Goal: Task Accomplishment & Management: Use online tool/utility

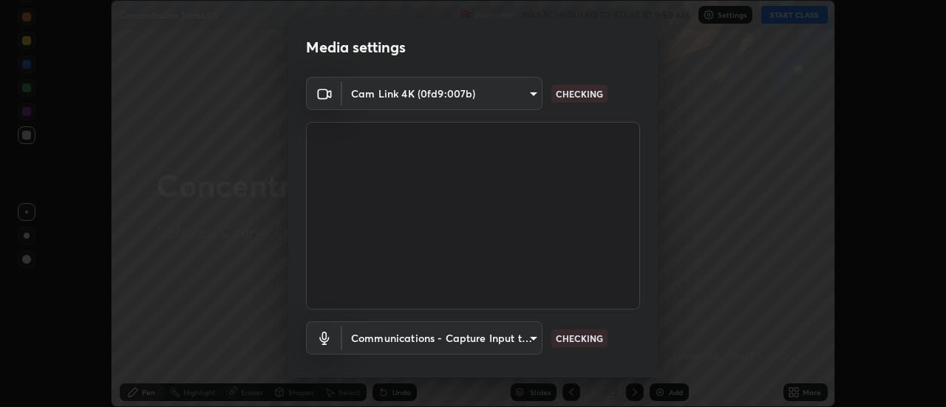
scroll to position [78, 0]
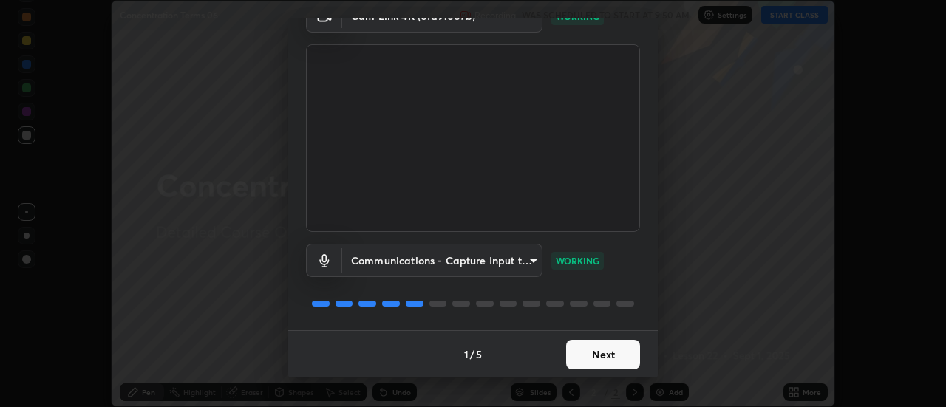
click at [593, 354] on button "Next" at bounding box center [603, 355] width 74 height 30
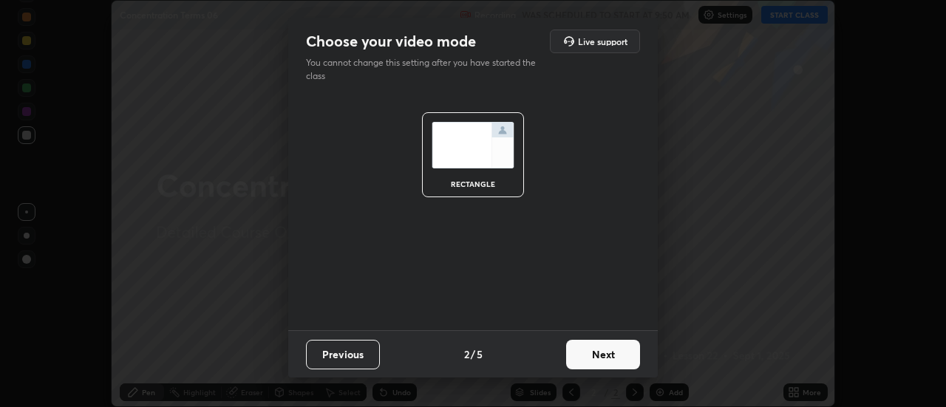
click at [602, 358] on button "Next" at bounding box center [603, 355] width 74 height 30
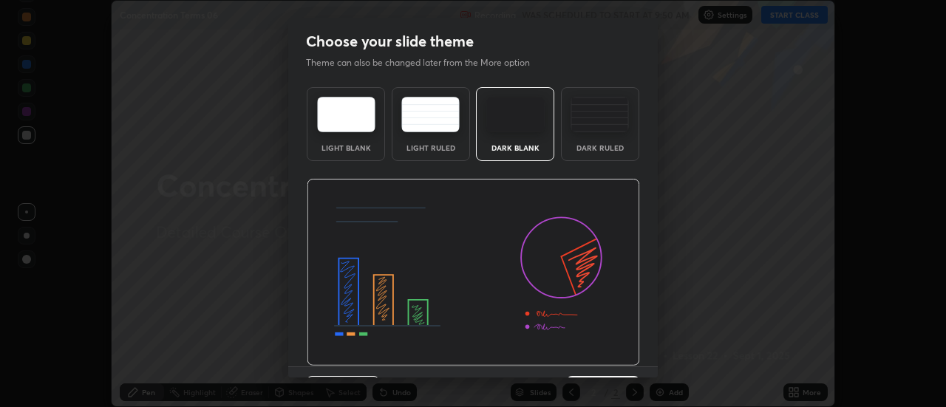
click at [607, 359] on img at bounding box center [473, 273] width 333 height 188
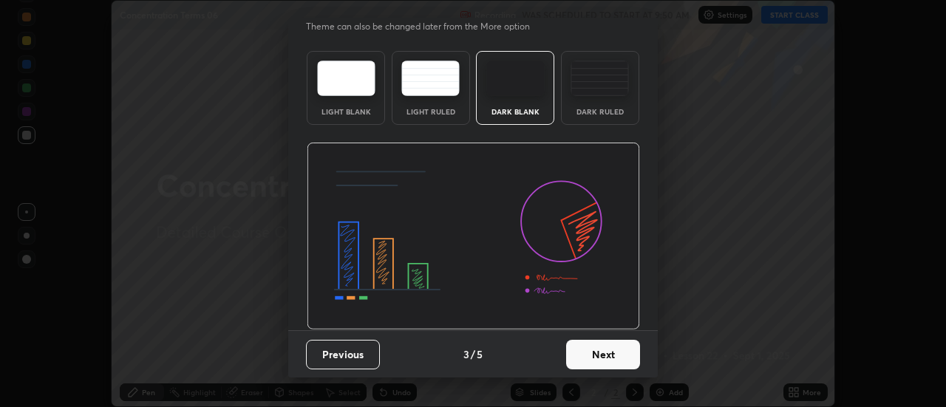
click at [618, 355] on button "Next" at bounding box center [603, 355] width 74 height 30
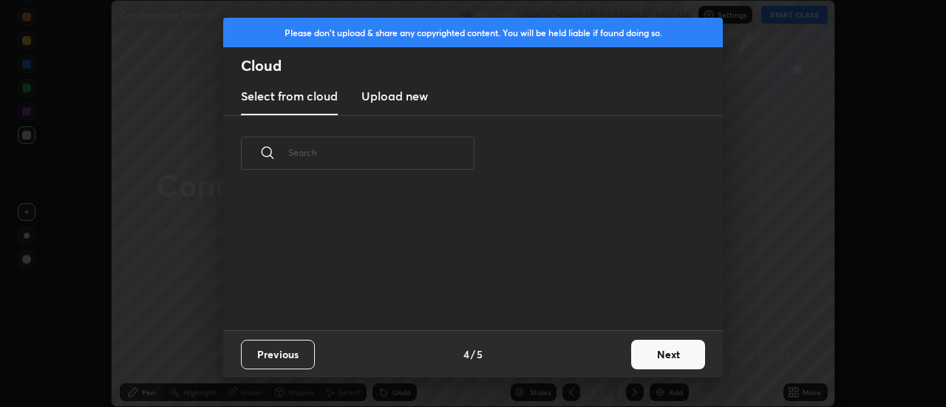
scroll to position [0, 0]
click at [670, 353] on button "Next" at bounding box center [668, 355] width 74 height 30
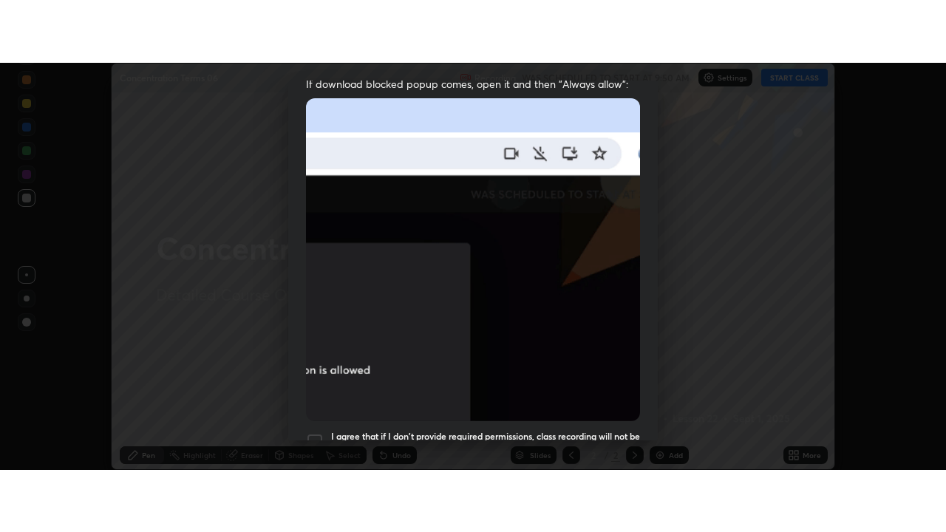
scroll to position [379, 0]
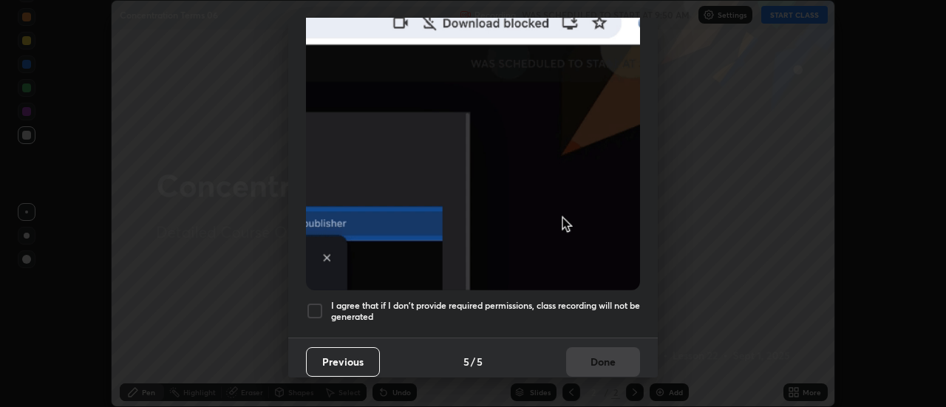
click at [317, 305] on div at bounding box center [315, 311] width 18 height 18
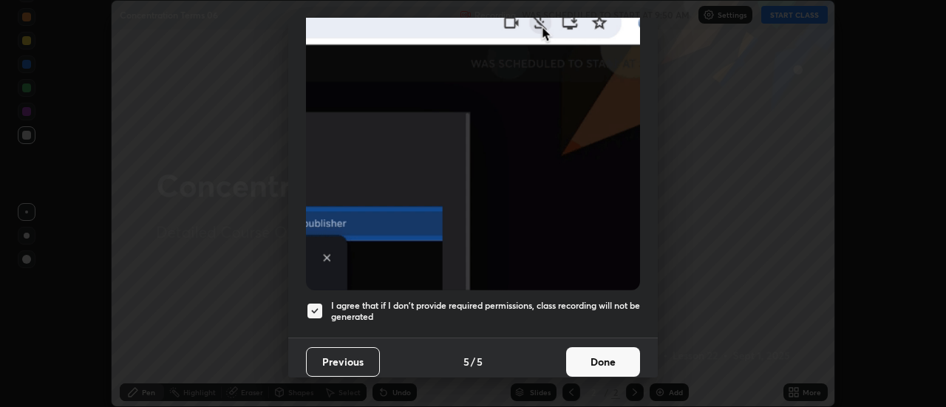
click at [598, 360] on button "Done" at bounding box center [603, 362] width 74 height 30
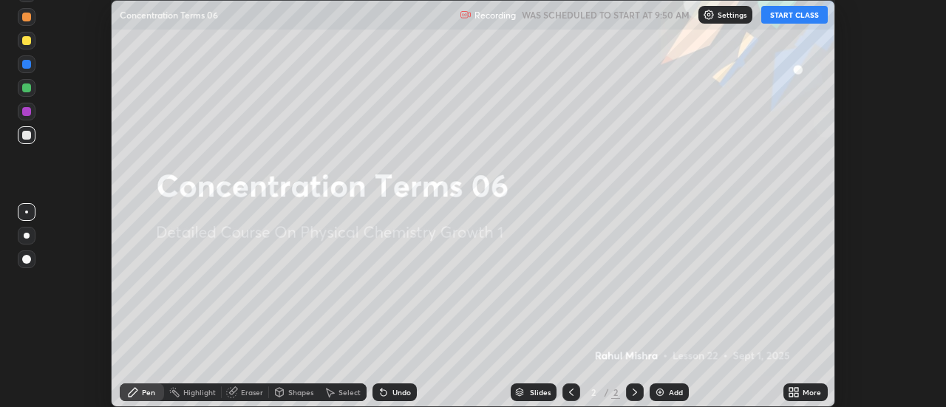
click at [777, 17] on button "START CLASS" at bounding box center [794, 15] width 66 height 18
click at [792, 392] on icon at bounding box center [794, 392] width 12 height 12
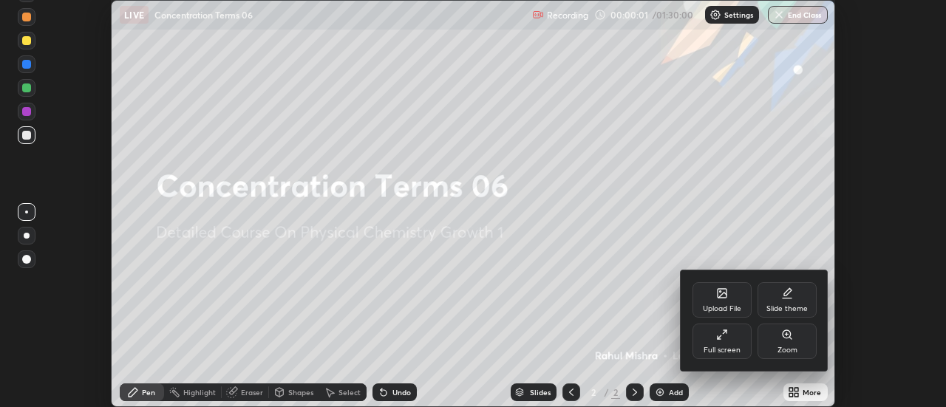
click at [718, 338] on icon at bounding box center [719, 337] width 4 height 4
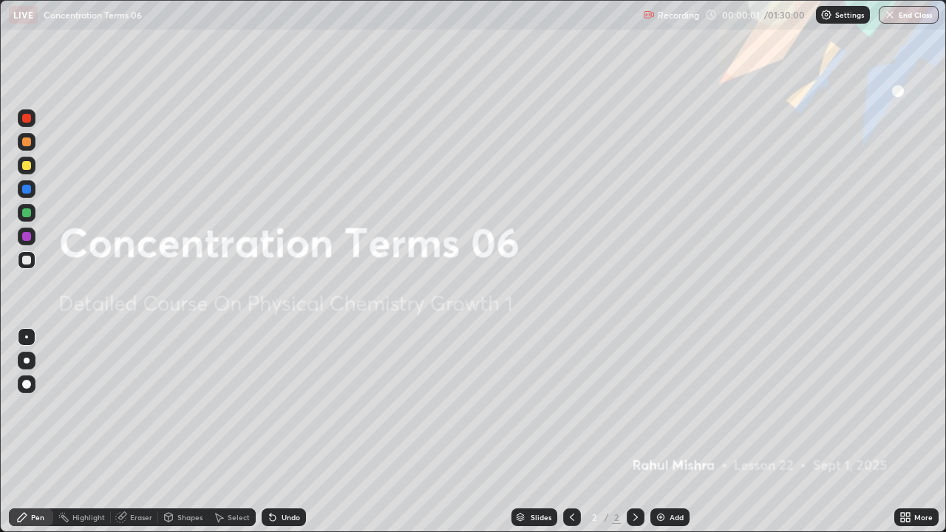
scroll to position [532, 946]
click at [658, 406] on img at bounding box center [661, 517] width 12 height 12
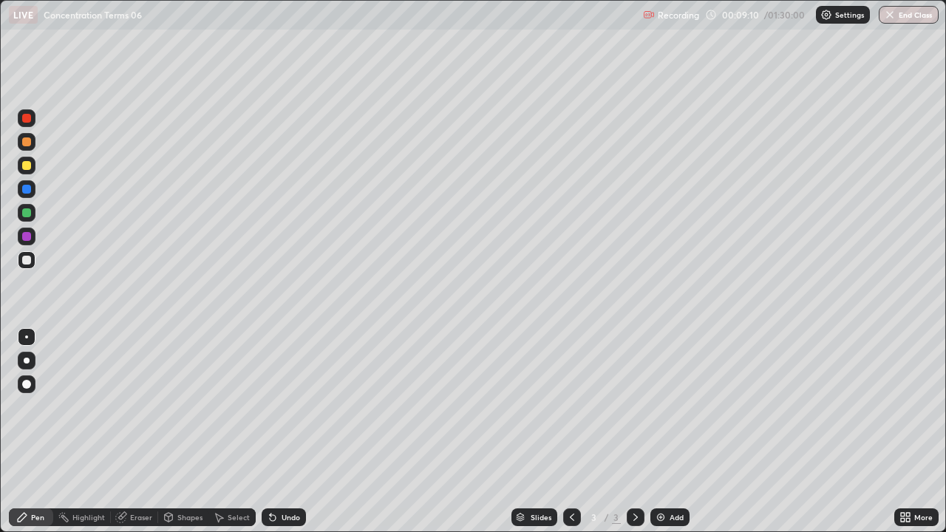
click at [666, 406] on div "Add" at bounding box center [669, 517] width 39 height 18
click at [660, 406] on img at bounding box center [661, 517] width 12 height 12
click at [666, 406] on div "Add" at bounding box center [669, 517] width 39 height 18
click at [659, 406] on img at bounding box center [661, 517] width 12 height 12
click at [33, 170] on div at bounding box center [27, 166] width 18 height 18
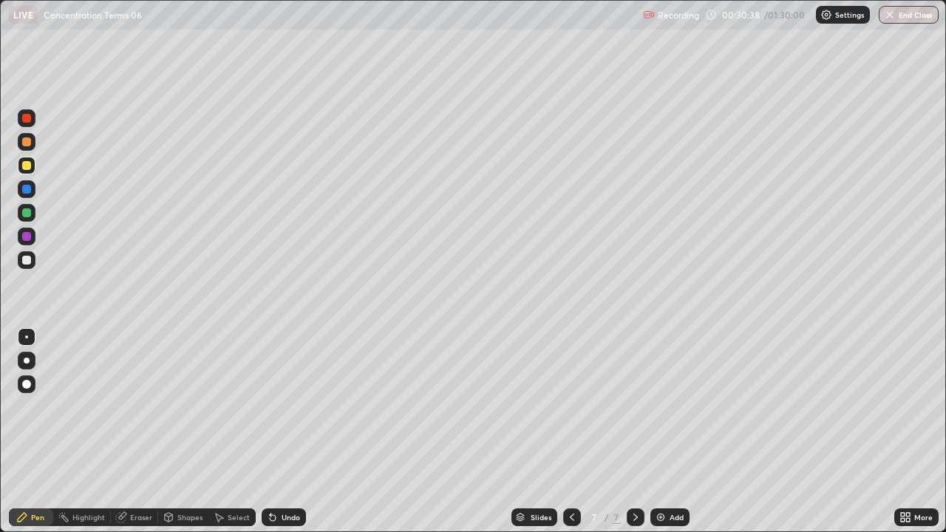
click at [28, 256] on div at bounding box center [26, 260] width 9 height 9
click at [27, 192] on div at bounding box center [26, 189] width 9 height 9
click at [282, 406] on div "Undo" at bounding box center [291, 517] width 18 height 7
click at [27, 259] on div at bounding box center [26, 260] width 9 height 9
click at [24, 211] on div at bounding box center [26, 212] width 9 height 9
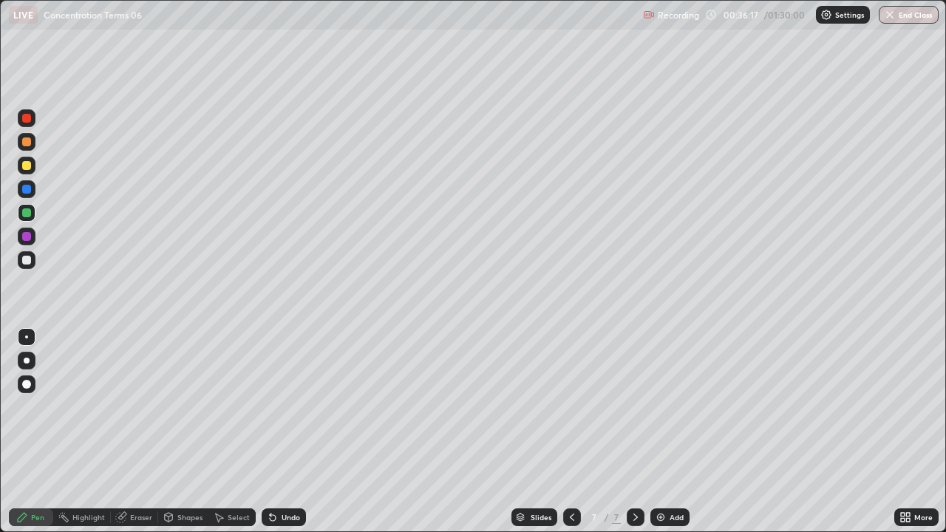
click at [25, 265] on div at bounding box center [27, 260] width 18 height 18
click at [27, 167] on div at bounding box center [26, 165] width 9 height 9
click at [140, 406] on div "Eraser" at bounding box center [141, 517] width 22 height 7
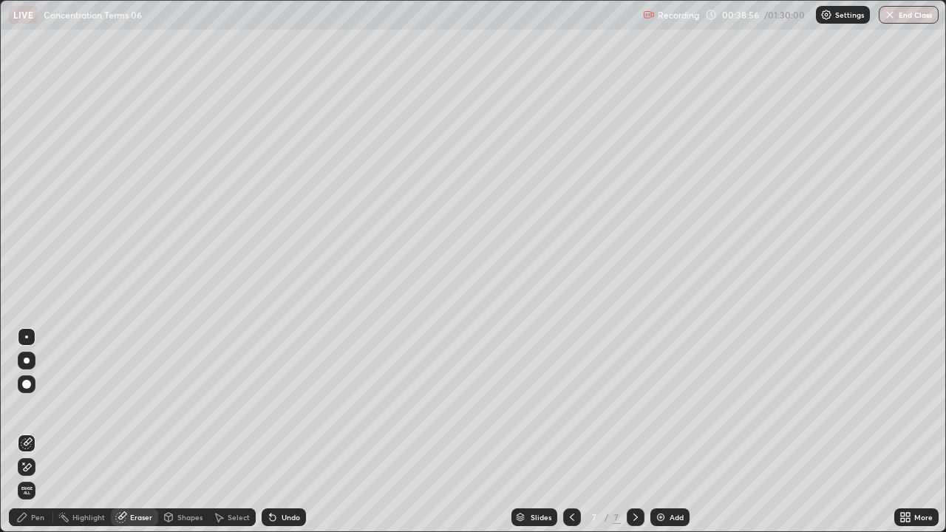
click at [34, 406] on div "Pen" at bounding box center [37, 517] width 13 height 7
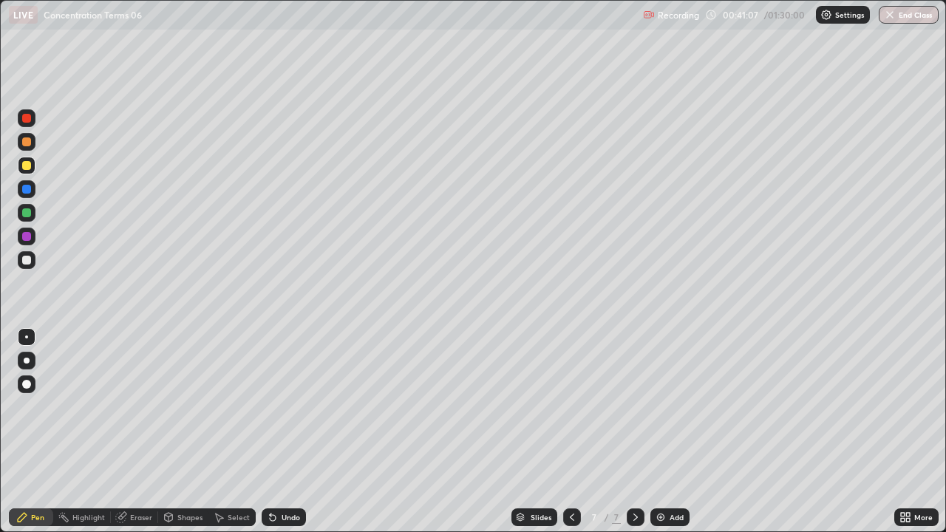
click at [178, 406] on div "Shapes" at bounding box center [183, 517] width 50 height 18
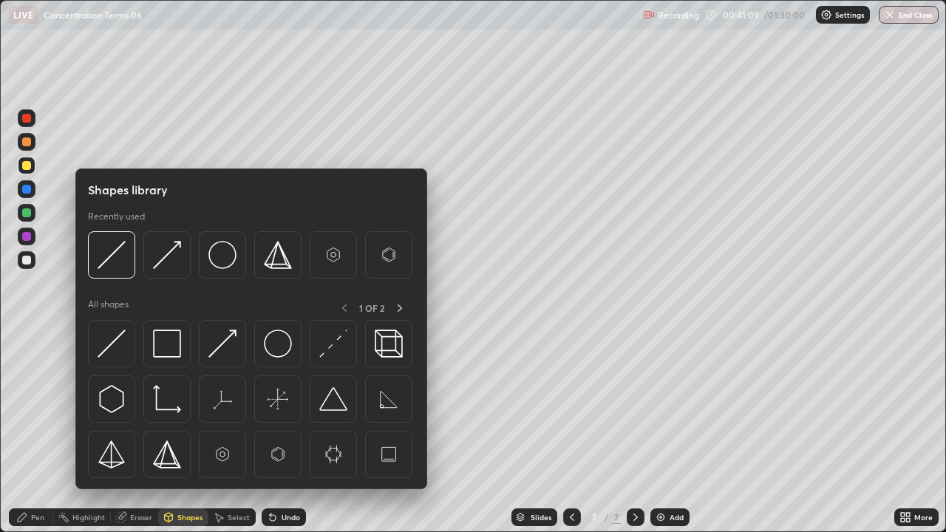
click at [138, 406] on div "Eraser" at bounding box center [141, 517] width 22 height 7
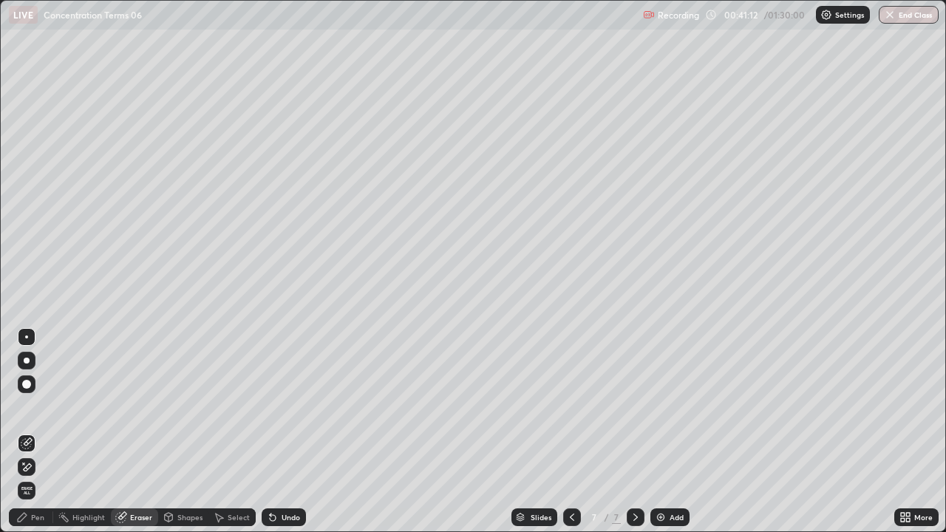
click at [29, 406] on div "Pen" at bounding box center [31, 517] width 44 height 18
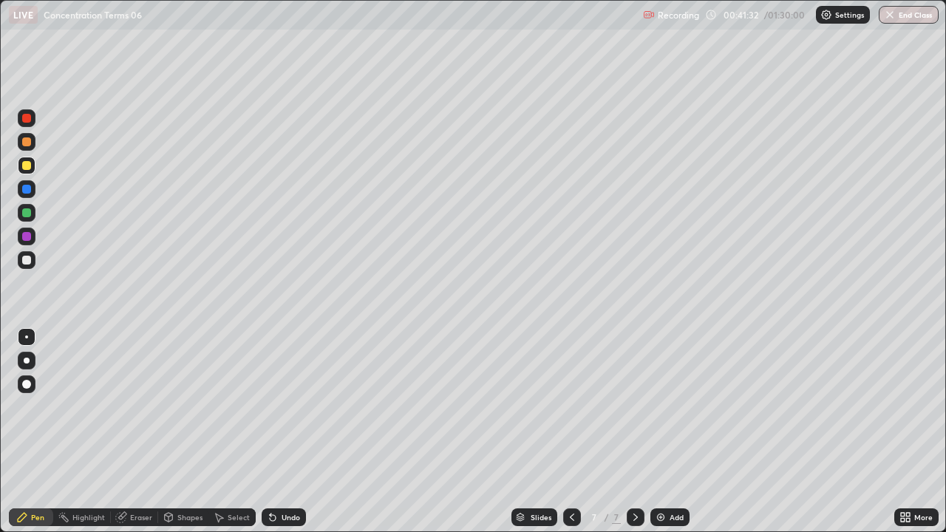
click at [134, 406] on div "Eraser" at bounding box center [141, 517] width 22 height 7
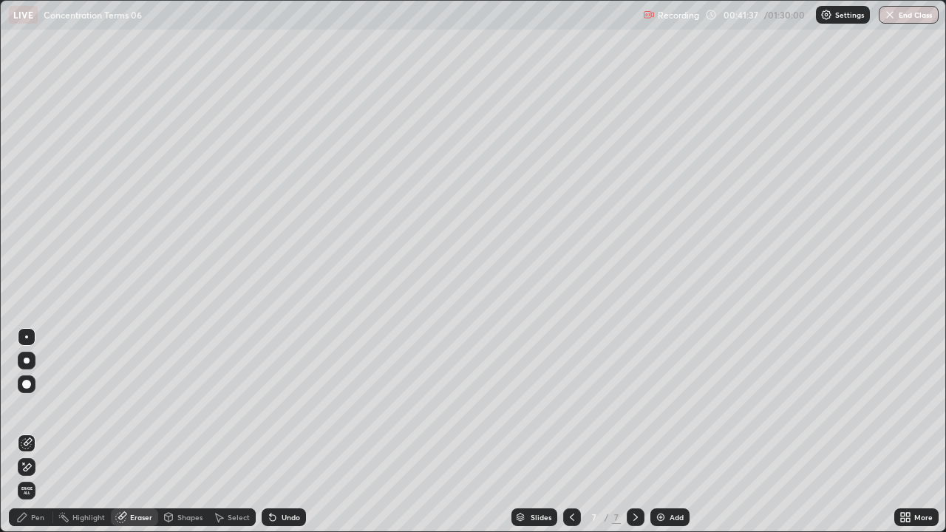
click at [25, 406] on icon at bounding box center [28, 466] width 8 height 7
click at [35, 406] on div "Pen" at bounding box center [31, 517] width 44 height 18
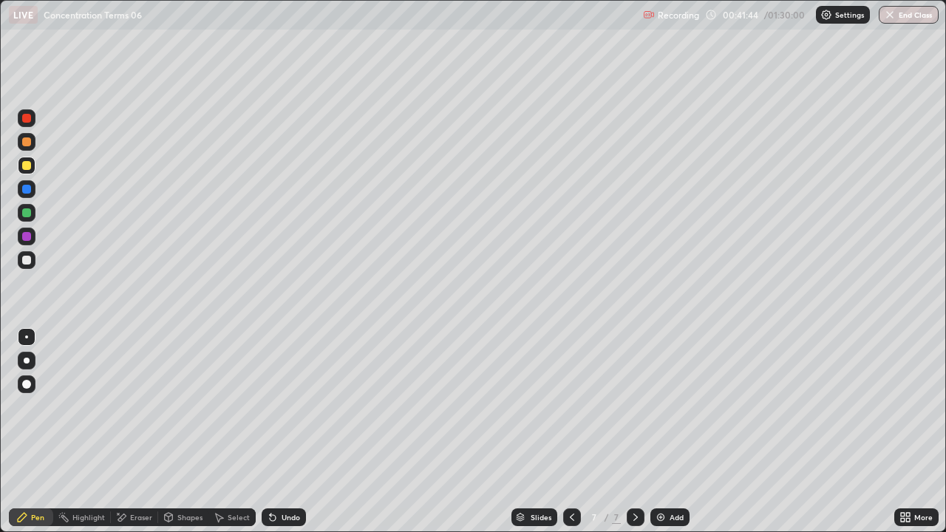
click at [22, 262] on div at bounding box center [26, 260] width 9 height 9
click at [278, 406] on div "Undo" at bounding box center [284, 517] width 44 height 18
click at [634, 406] on icon at bounding box center [636, 517] width 12 height 12
click at [662, 406] on img at bounding box center [661, 517] width 12 height 12
click at [283, 406] on div "Undo" at bounding box center [291, 517] width 18 height 7
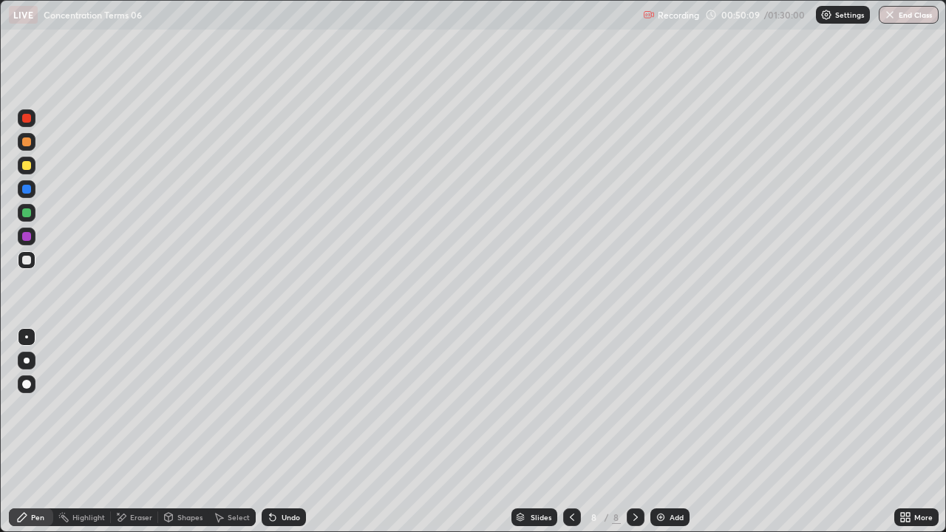
click at [282, 406] on div "Undo" at bounding box center [291, 517] width 18 height 7
click at [278, 406] on div "Undo" at bounding box center [284, 517] width 44 height 18
click at [276, 406] on div "Undo" at bounding box center [284, 517] width 44 height 18
click at [276, 406] on icon at bounding box center [273, 517] width 12 height 12
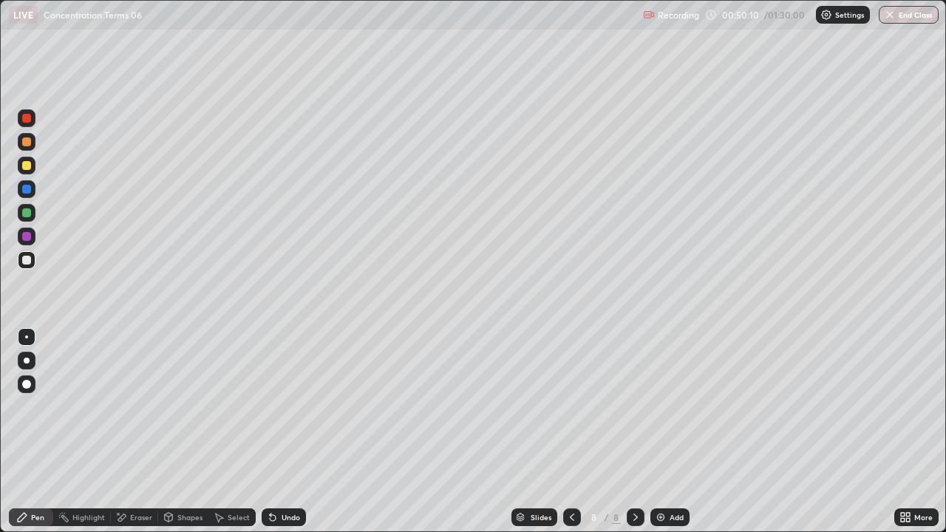
click at [276, 406] on div "Undo" at bounding box center [284, 517] width 44 height 18
click at [277, 406] on div "Undo" at bounding box center [284, 517] width 44 height 18
click at [276, 406] on icon at bounding box center [273, 517] width 12 height 12
click at [278, 406] on div "Undo" at bounding box center [284, 517] width 44 height 18
click at [655, 406] on div "Add" at bounding box center [669, 517] width 39 height 18
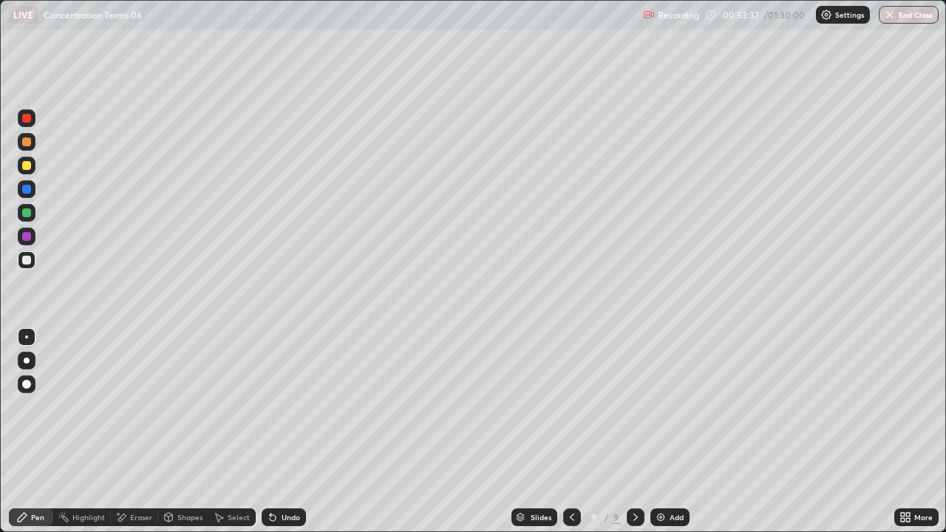
click at [24, 213] on div at bounding box center [26, 212] width 9 height 9
click at [26, 258] on div at bounding box center [26, 260] width 9 height 9
click at [571, 406] on icon at bounding box center [572, 517] width 12 height 12
click at [632, 406] on icon at bounding box center [636, 517] width 12 height 12
click at [30, 214] on div at bounding box center [26, 212] width 9 height 9
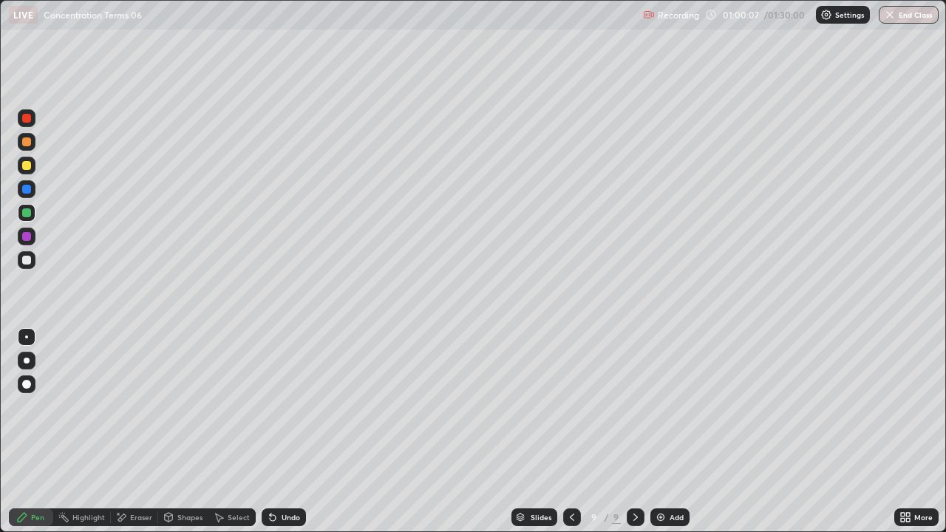
click at [26, 262] on div at bounding box center [26, 260] width 9 height 9
click at [660, 406] on img at bounding box center [661, 517] width 12 height 12
click at [24, 262] on div at bounding box center [26, 260] width 9 height 9
click at [27, 212] on div at bounding box center [26, 212] width 9 height 9
click at [282, 406] on div "Undo" at bounding box center [291, 517] width 18 height 7
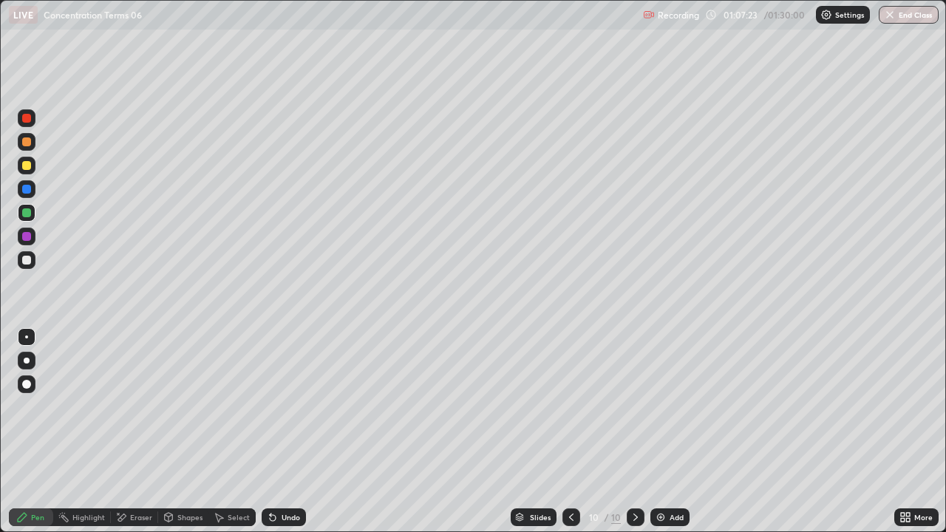
click at [570, 406] on icon at bounding box center [571, 517] width 12 height 12
click at [632, 406] on icon at bounding box center [636, 517] width 12 height 12
click at [26, 167] on div at bounding box center [26, 165] width 9 height 9
click at [291, 406] on div "Undo" at bounding box center [291, 517] width 18 height 7
click at [661, 406] on img at bounding box center [661, 517] width 12 height 12
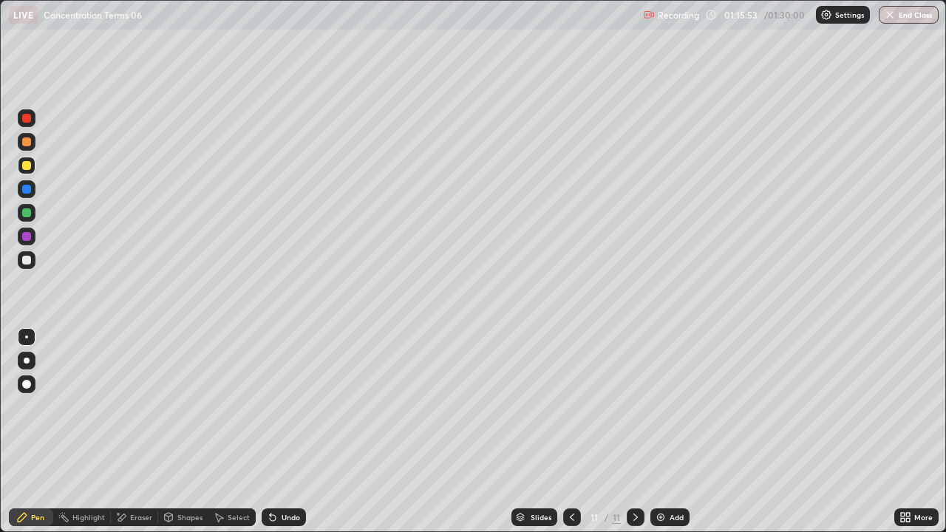
click at [26, 214] on div at bounding box center [26, 212] width 9 height 9
click at [569, 406] on icon at bounding box center [572, 517] width 12 height 12
click at [634, 406] on icon at bounding box center [636, 517] width 12 height 12
click at [26, 259] on div at bounding box center [26, 260] width 9 height 9
click at [910, 14] on button "End Class" at bounding box center [909, 15] width 60 height 18
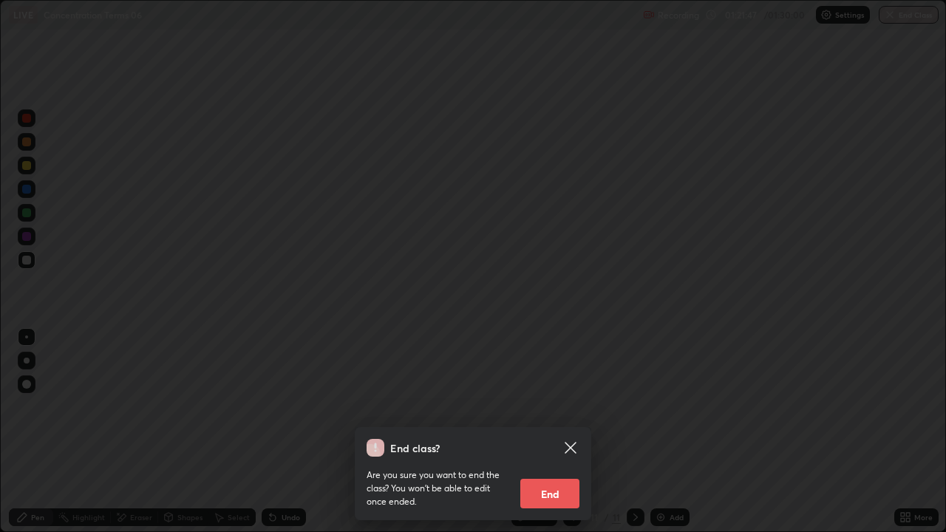
click at [564, 406] on button "End" at bounding box center [549, 494] width 59 height 30
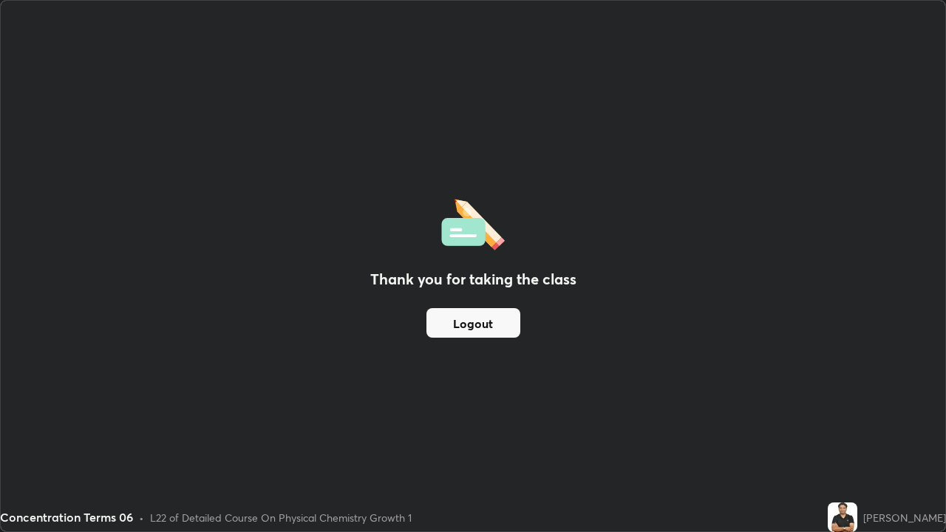
click at [502, 327] on button "Logout" at bounding box center [473, 323] width 94 height 30
